Goal: Transaction & Acquisition: Purchase product/service

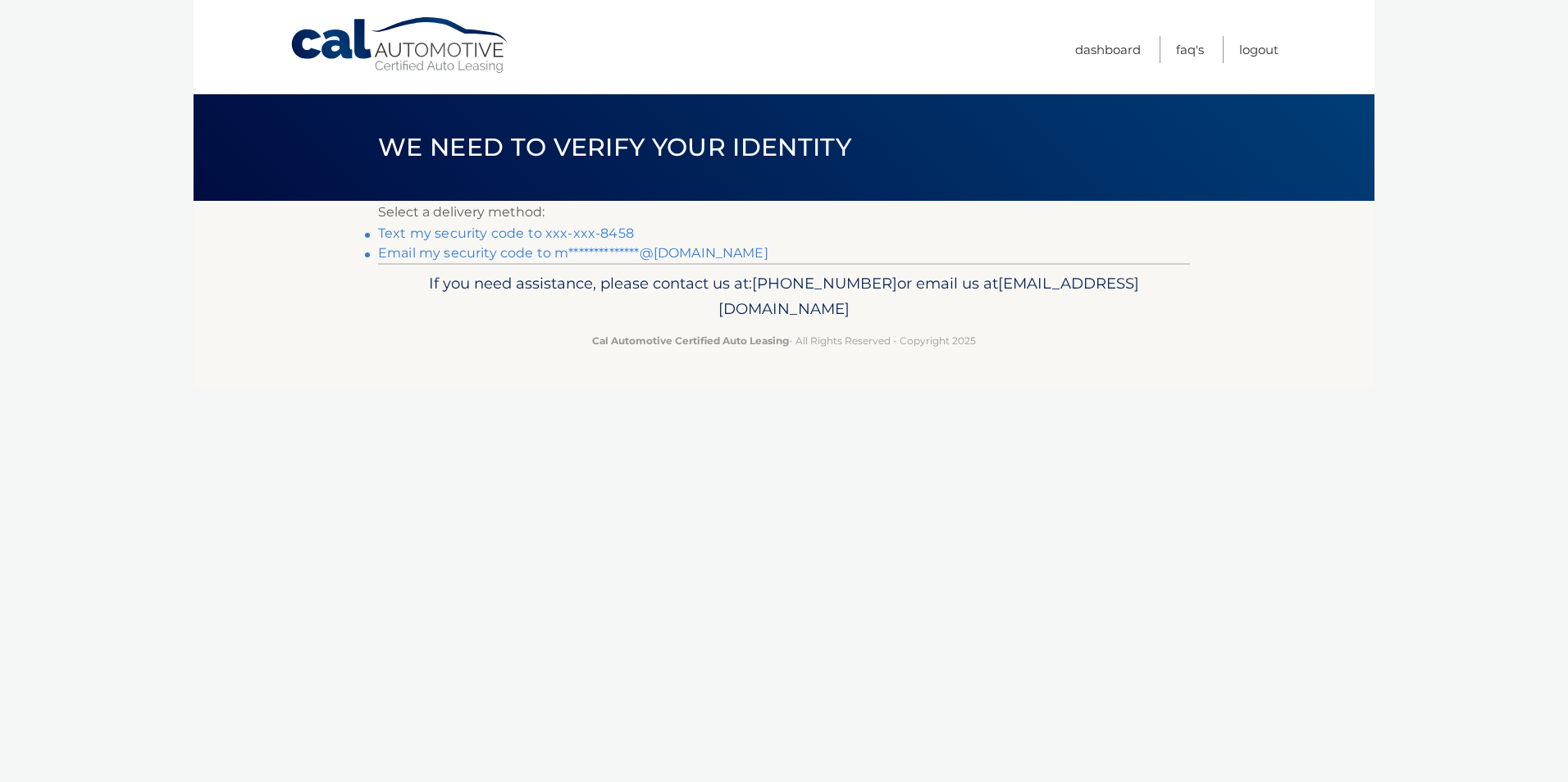
click at [493, 236] on link "Text my security code to xxx-xxx-8458" at bounding box center [506, 233] width 256 height 16
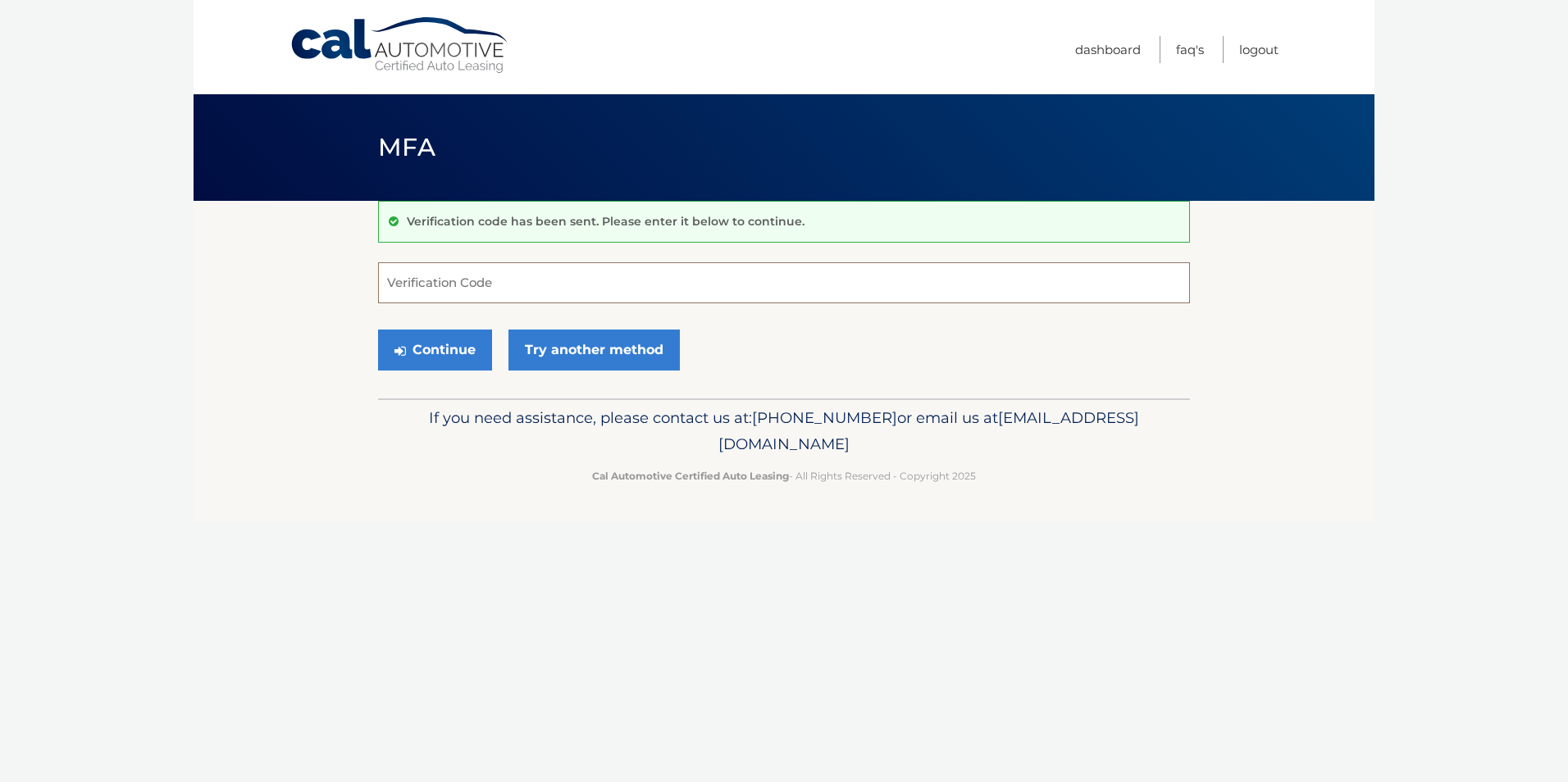
click at [492, 287] on input "Verification Code" at bounding box center [784, 284] width 812 height 41
type input "0"
type input "095392"
click at [378, 330] on button "Continue" at bounding box center [434, 350] width 114 height 41
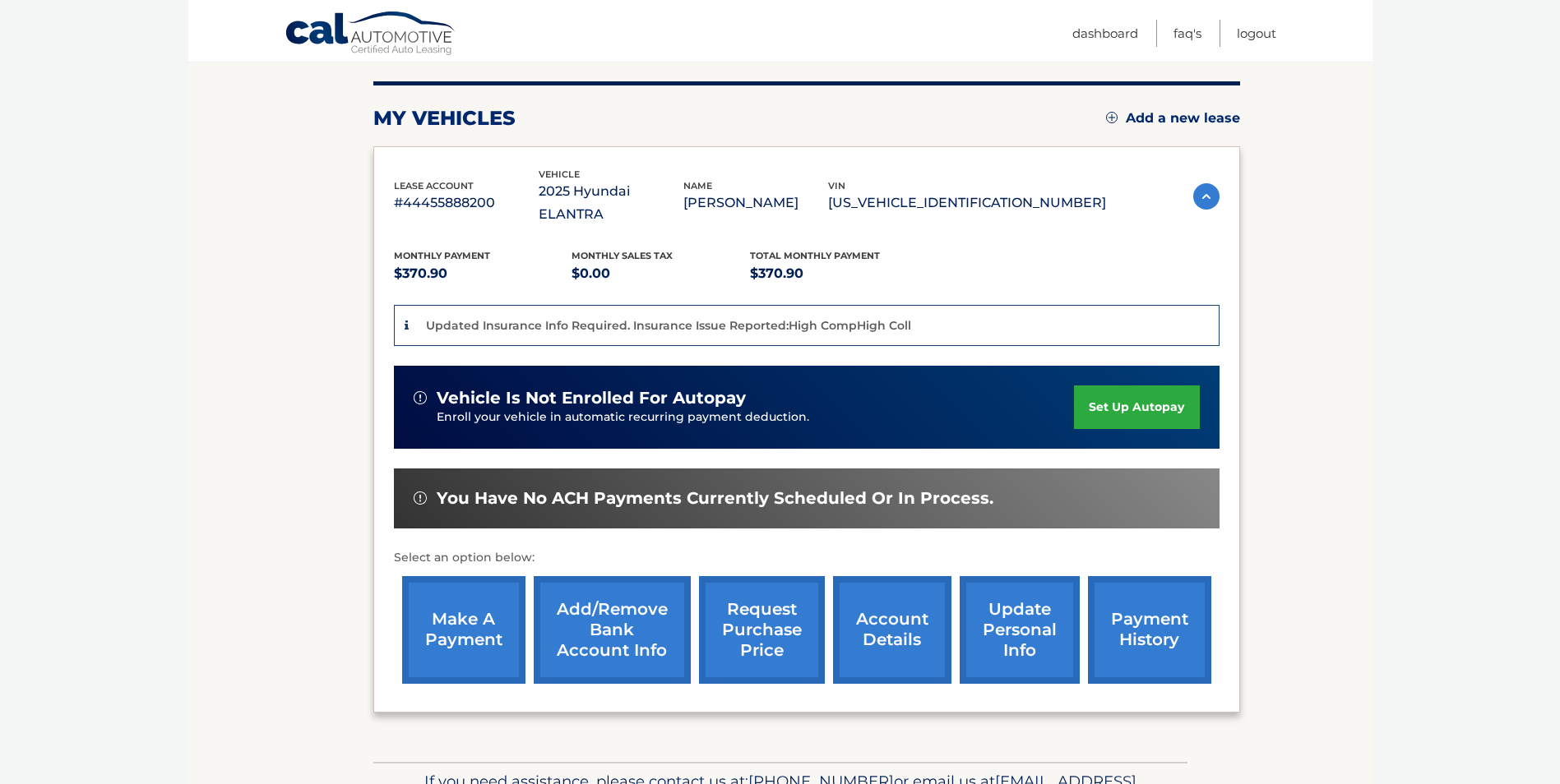
scroll to position [247, 0]
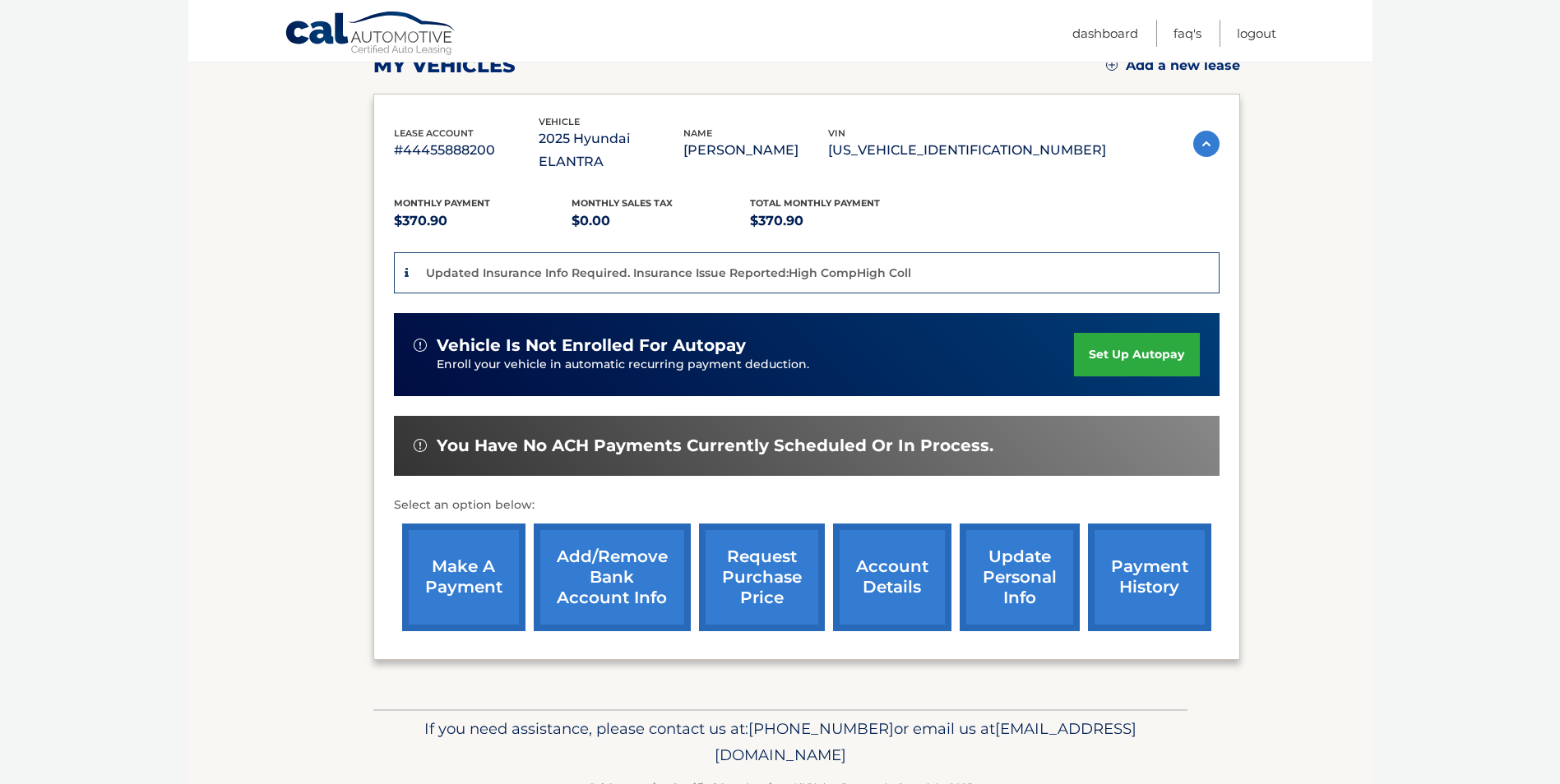
click at [462, 540] on link "make a payment" at bounding box center [464, 577] width 124 height 108
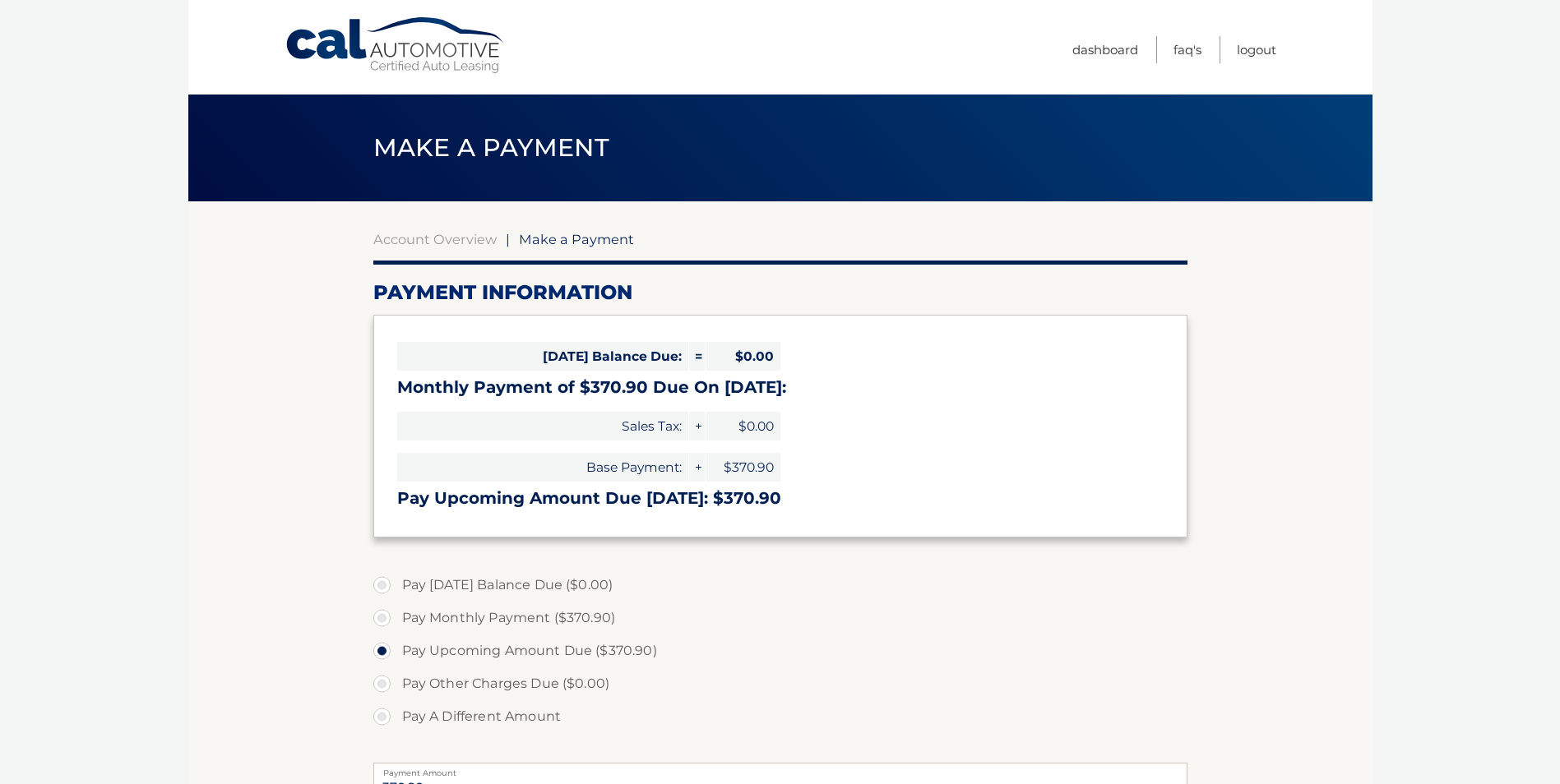
select select "YzNmM2IyZDctOTM3Zi00MTQ4LTljOTYtMWIyMGJkM2FjM2I0"
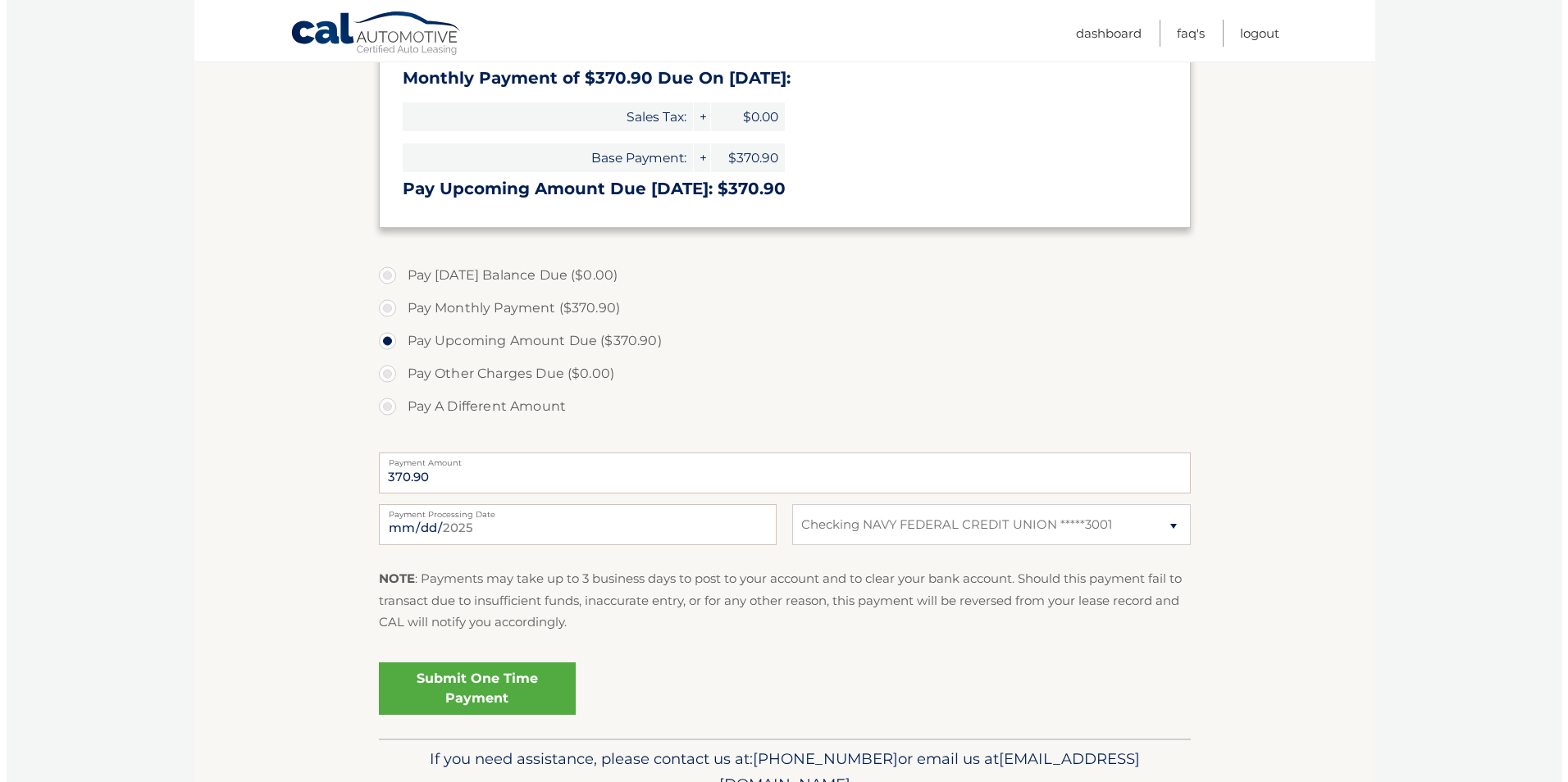
scroll to position [389, 0]
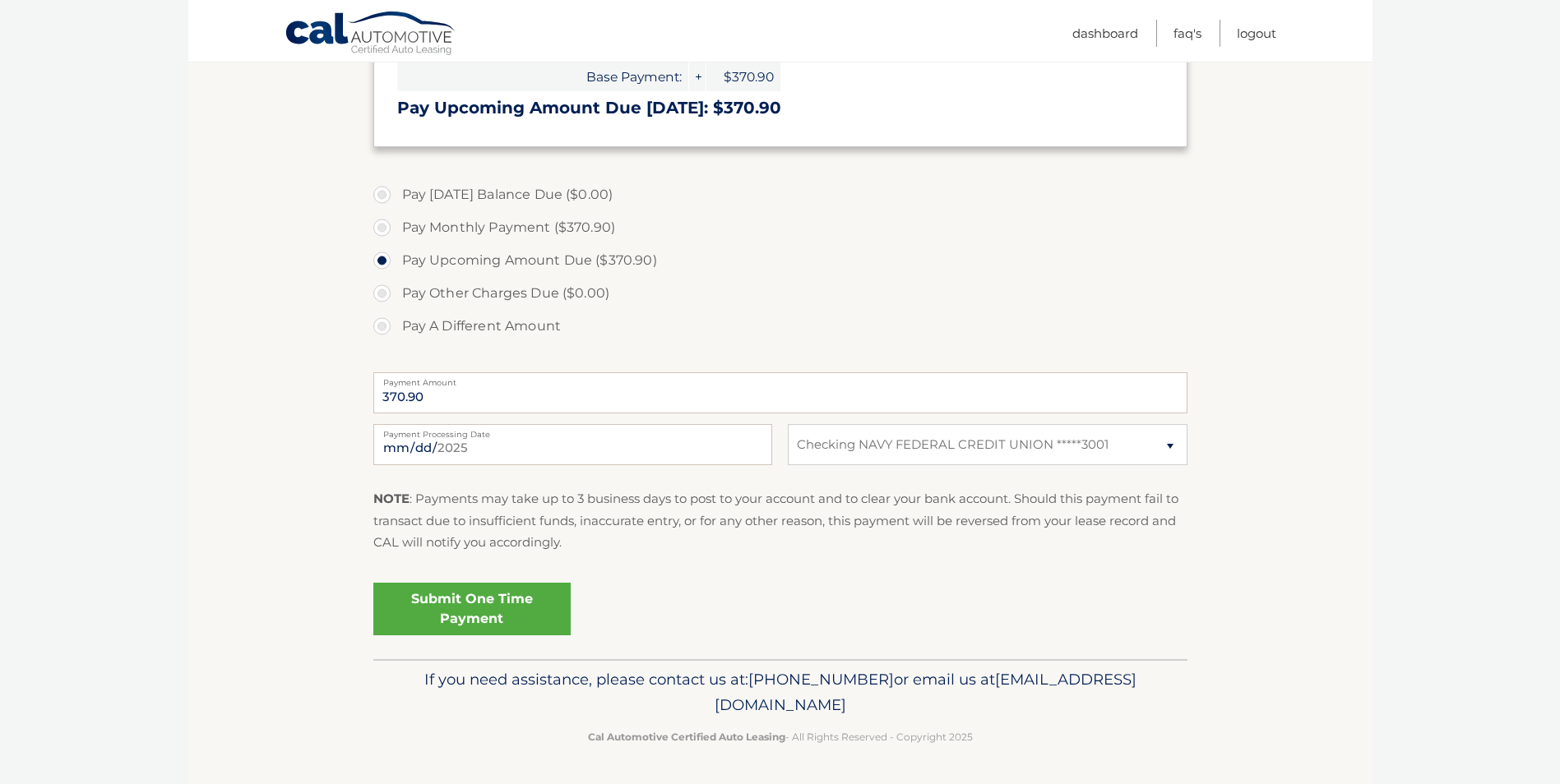
click at [498, 591] on link "Submit One Time Payment" at bounding box center [471, 609] width 197 height 53
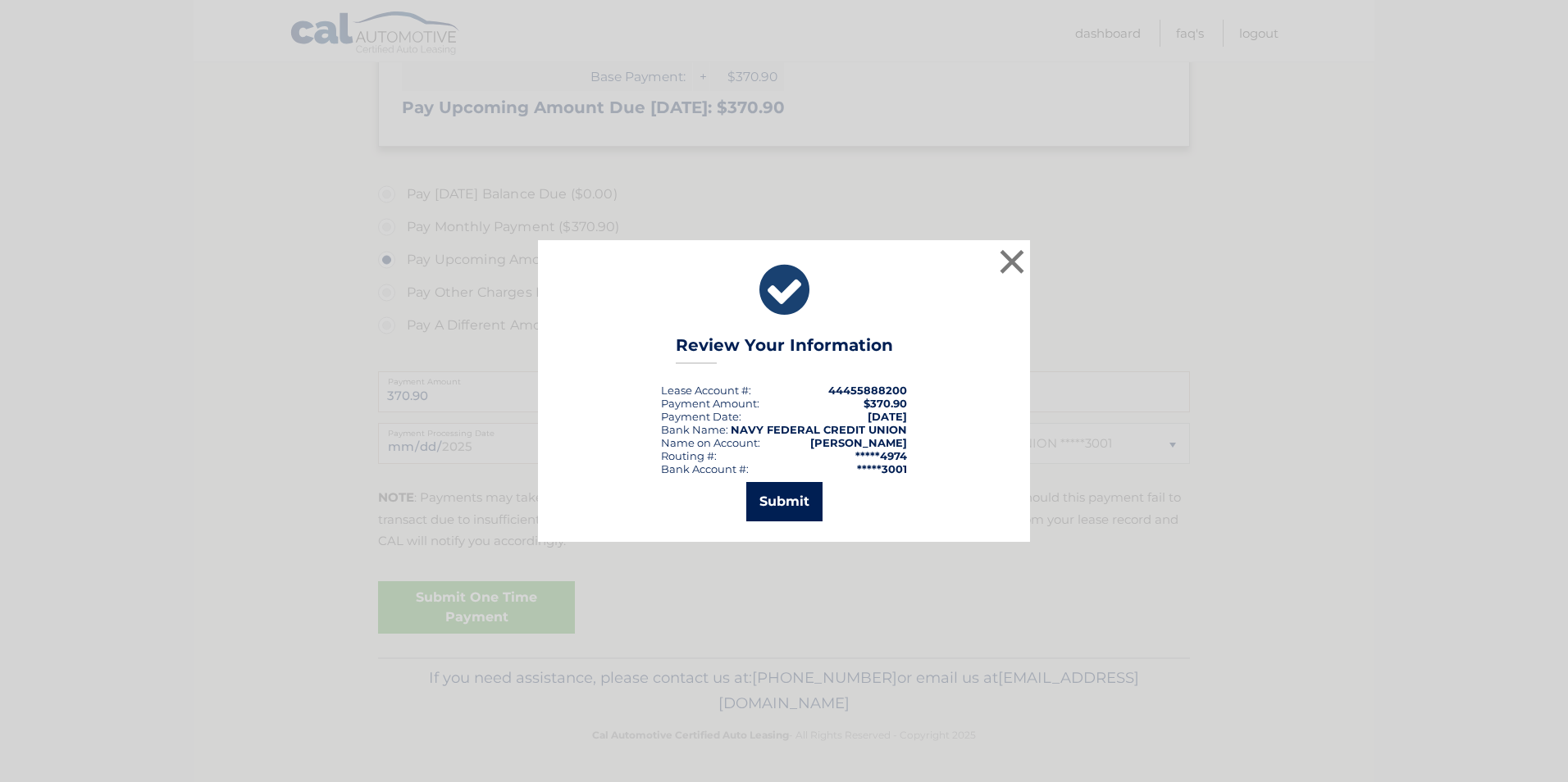
click at [791, 497] on button "Submit" at bounding box center [784, 502] width 76 height 40
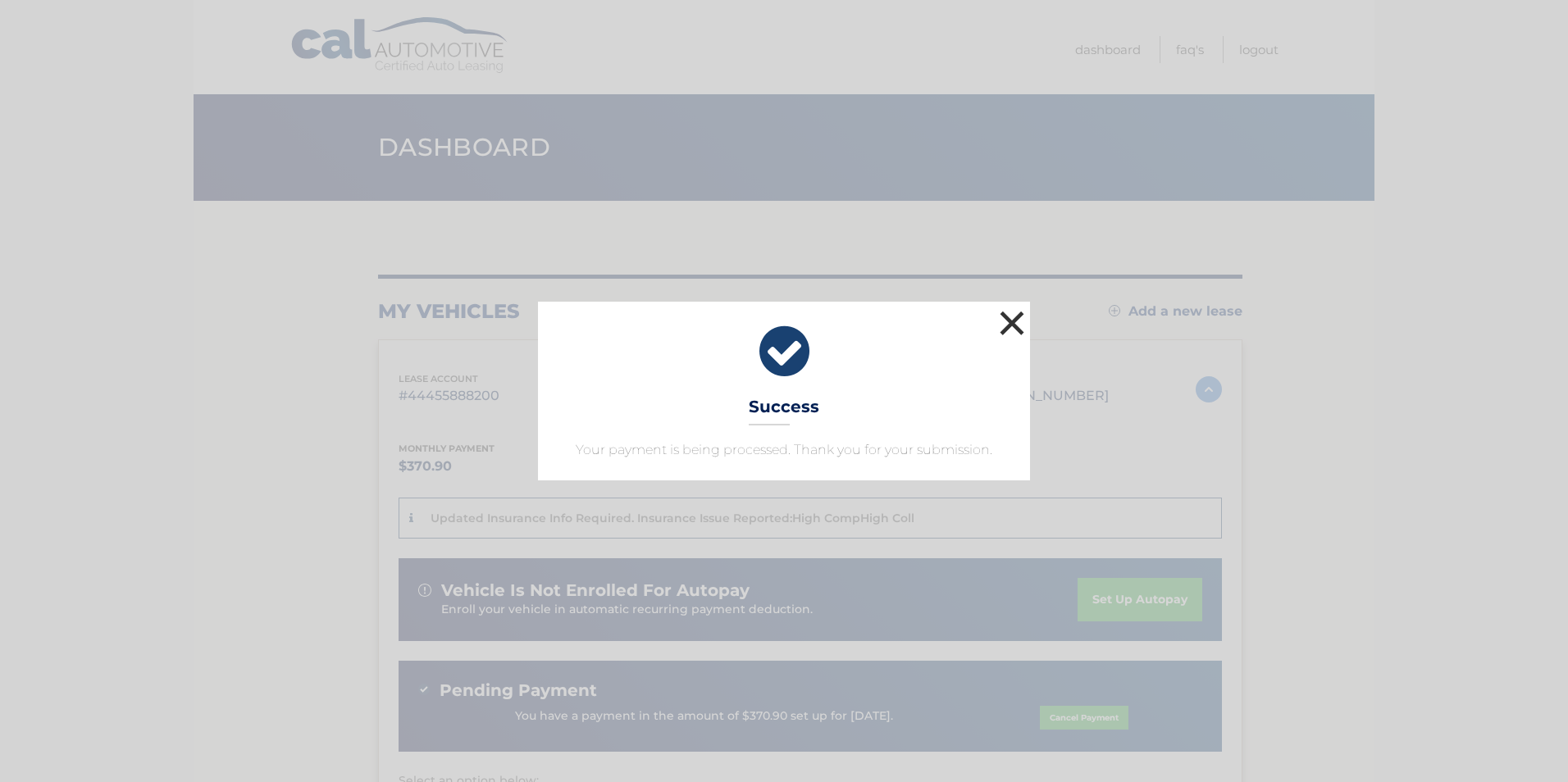
click at [1024, 323] on button "×" at bounding box center [1012, 323] width 33 height 33
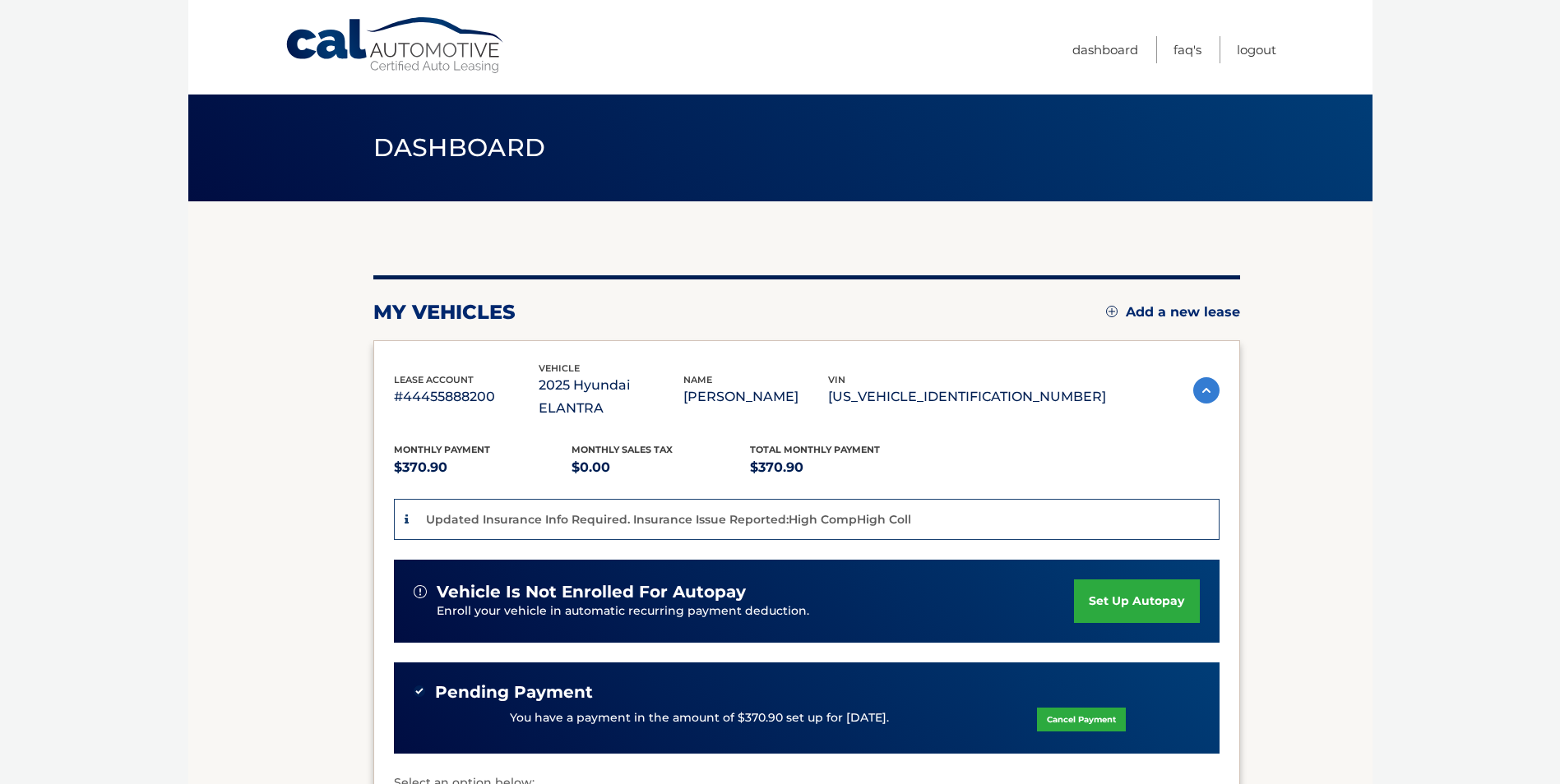
drag, startPoint x: 162, startPoint y: 349, endPoint x: 96, endPoint y: 427, distance: 102.2
click at [96, 427] on body "Cal Automotive Menu Dashboard FAQ's Logout" at bounding box center [780, 392] width 1560 height 784
click at [1258, 47] on link "Logout" at bounding box center [1257, 49] width 40 height 27
